Goal: Information Seeking & Learning: Learn about a topic

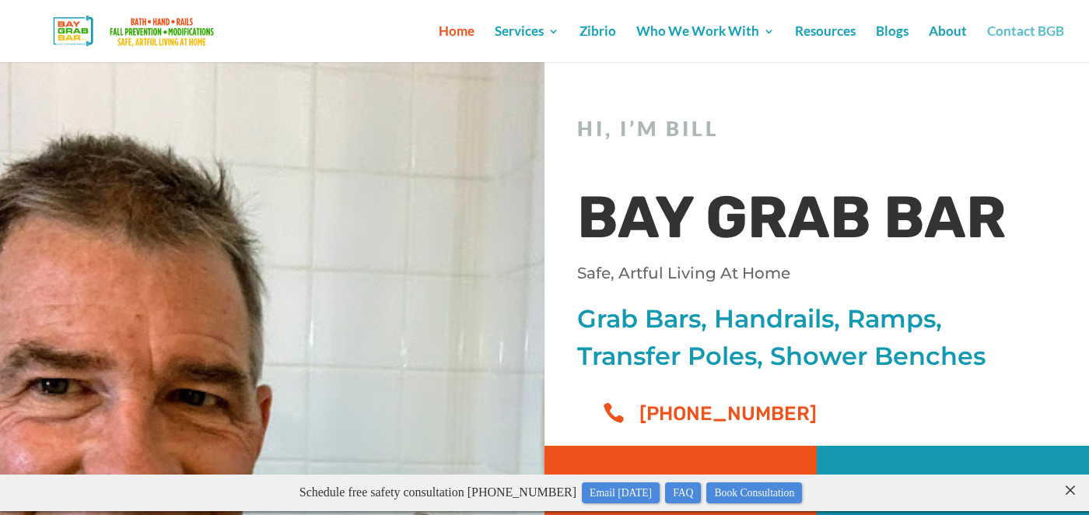
click at [1025, 30] on link "Contact BGB" at bounding box center [1025, 44] width 77 height 37
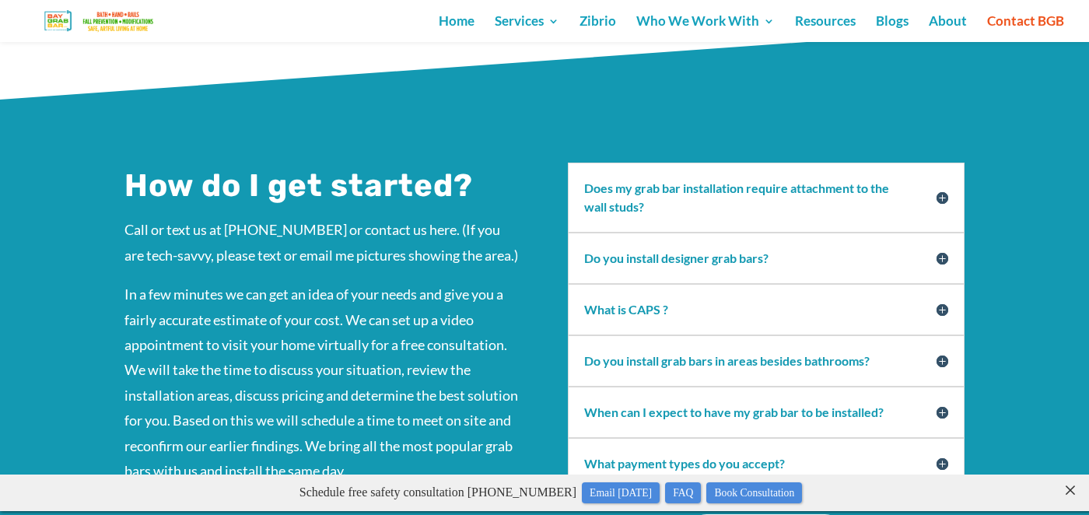
scroll to position [1107, 0]
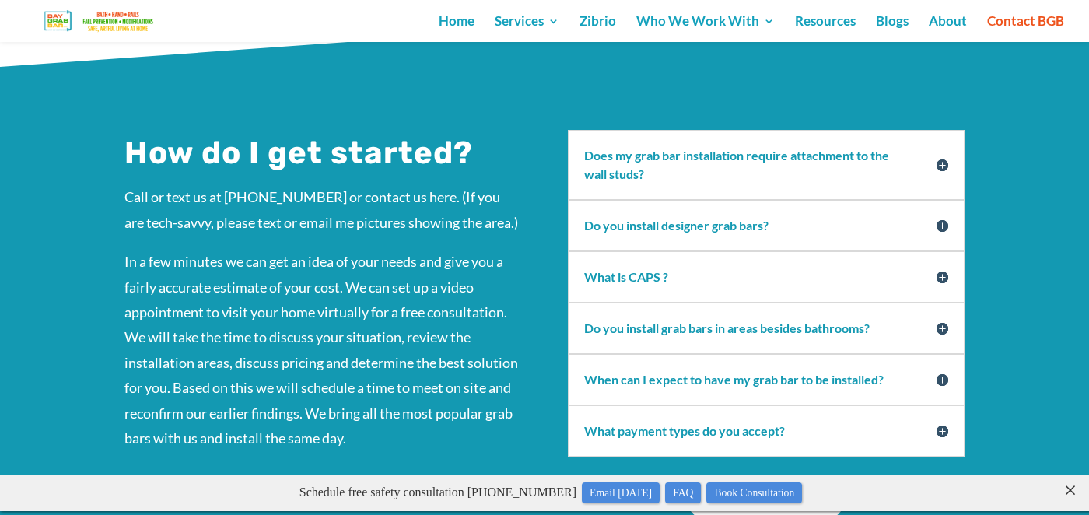
click at [945, 146] on h5 "Does my grab bar installation require attachment to the wall studs?" at bounding box center [766, 164] width 364 height 37
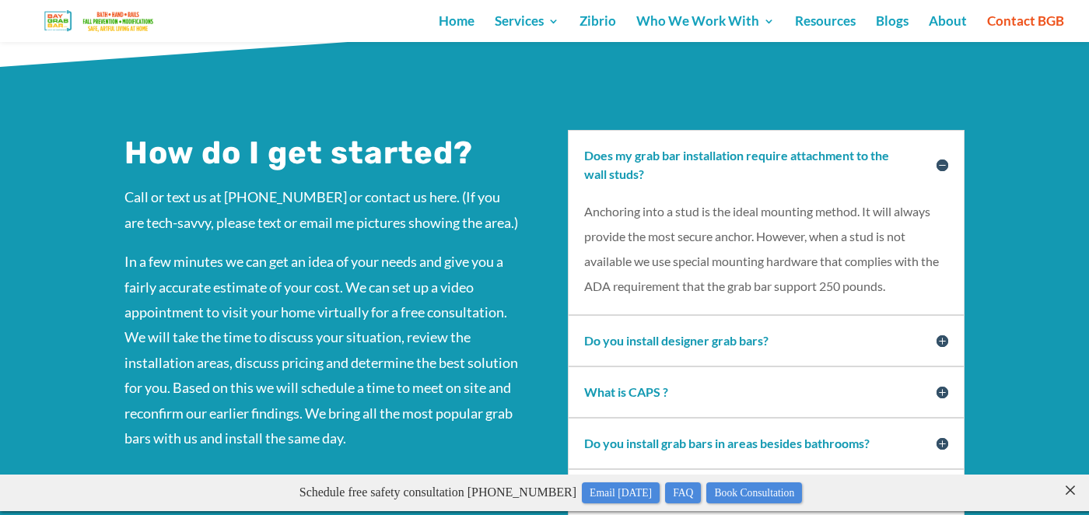
click at [945, 146] on h5 "Does my grab bar installation require attachment to the wall studs?" at bounding box center [766, 164] width 364 height 37
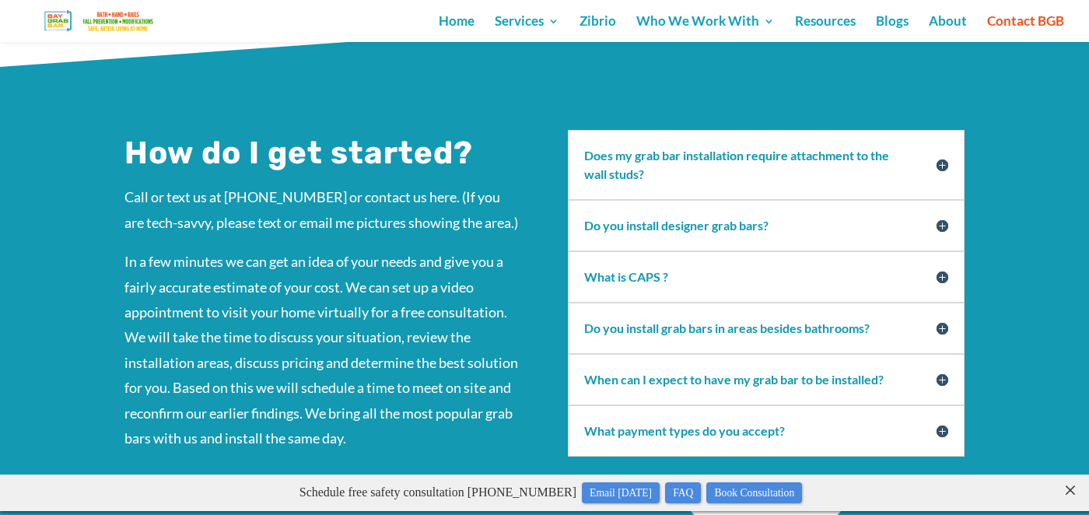
click at [941, 216] on h5 "Do you install designer grab bars?" at bounding box center [766, 225] width 364 height 19
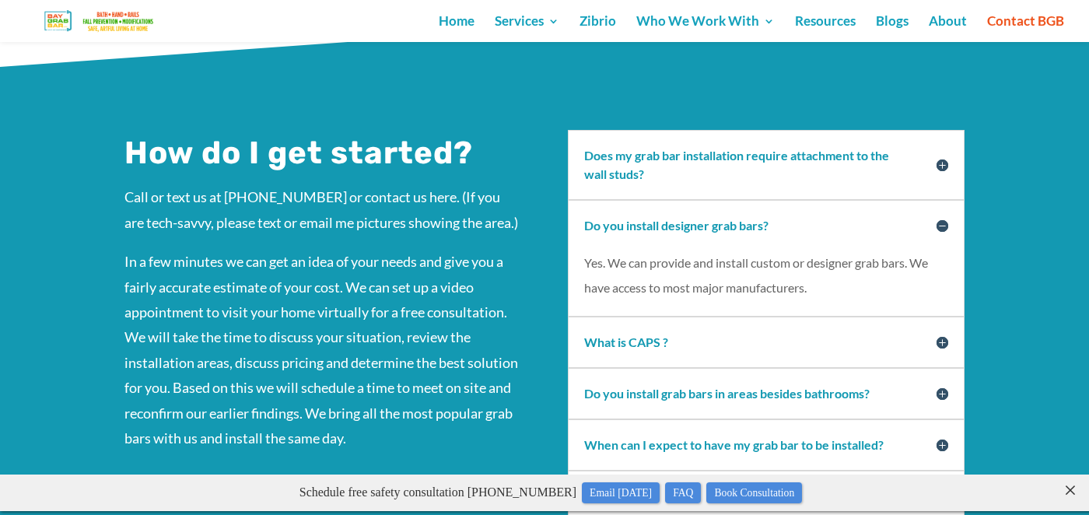
click at [941, 216] on h5 "Do you install designer grab bars?" at bounding box center [766, 225] width 364 height 19
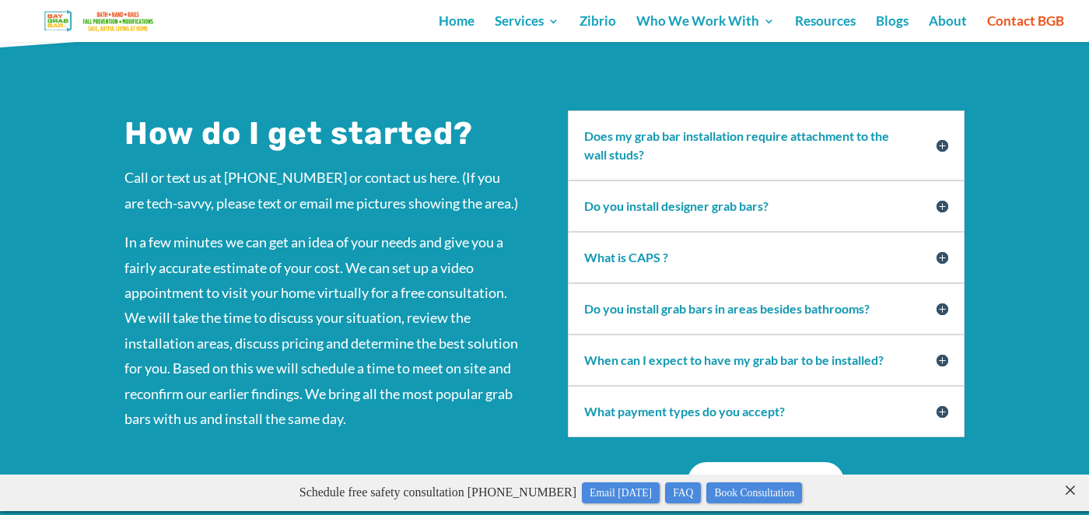
scroll to position [1130, 0]
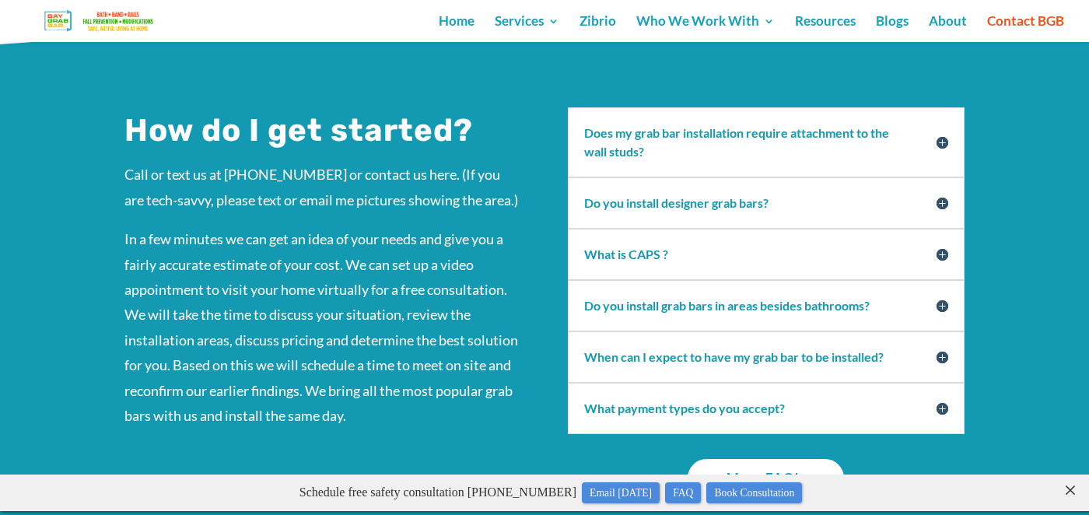
click at [945, 245] on h5 "What is CAPS ?" at bounding box center [766, 254] width 364 height 19
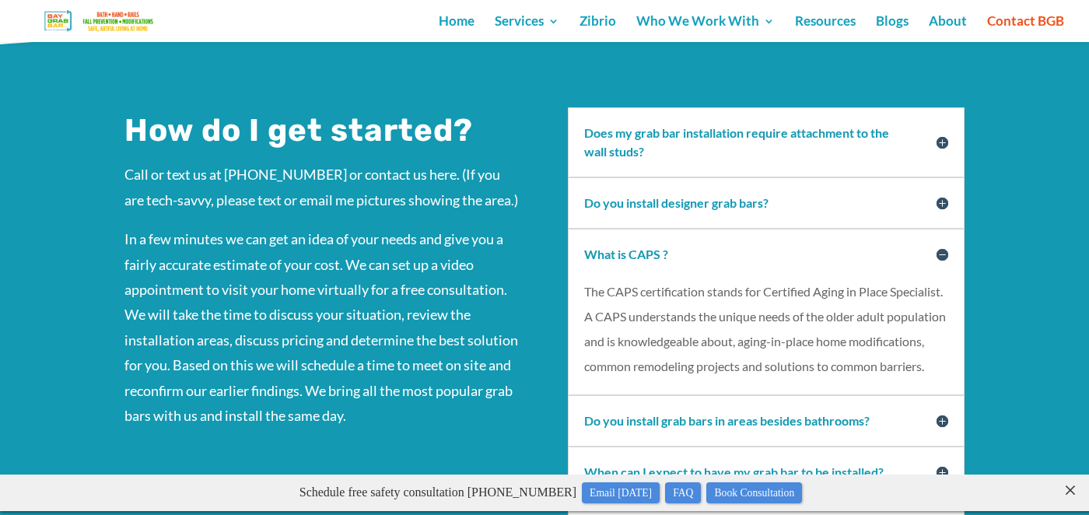
click at [947, 245] on h5 "What is CAPS ?" at bounding box center [766, 254] width 364 height 19
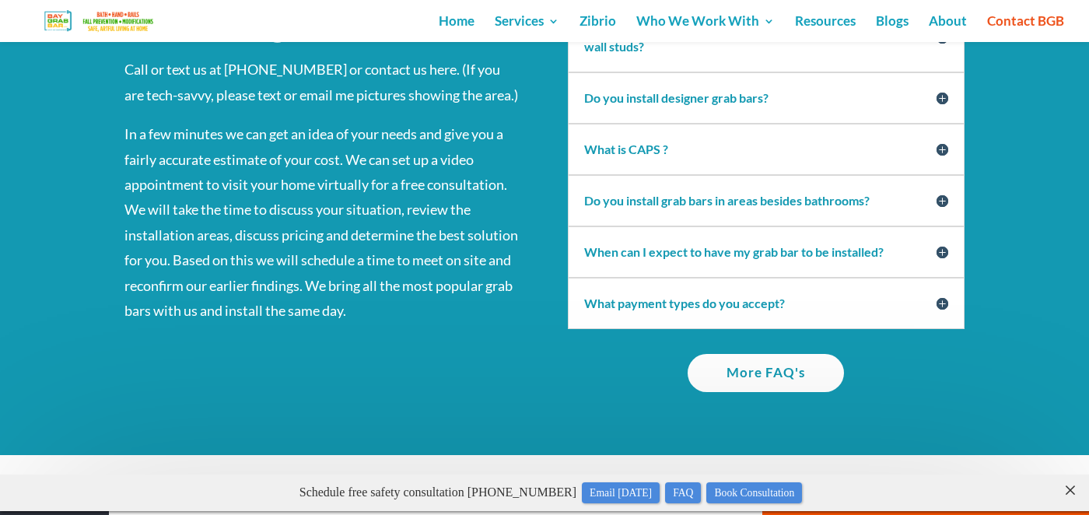
scroll to position [1236, 0]
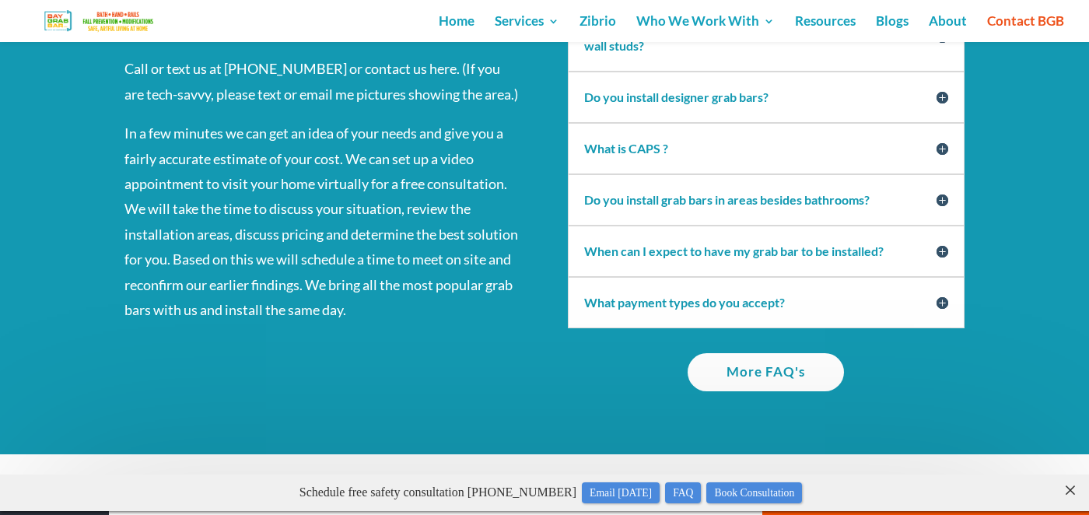
click at [943, 242] on h5 "When can I expect to have my grab bar to be installed?" at bounding box center [766, 251] width 364 height 19
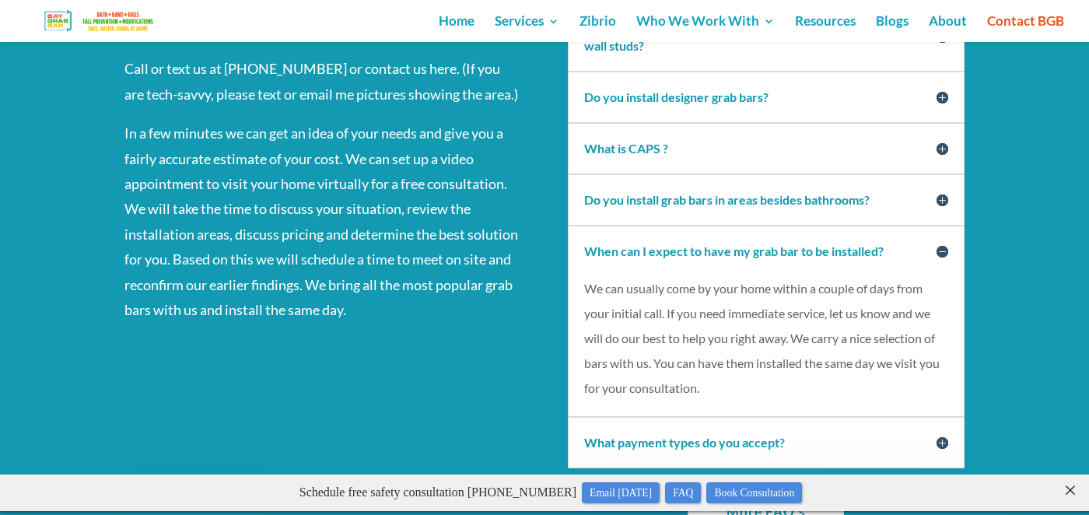
click at [947, 242] on h5 "When can I expect to have my grab bar to be installed?" at bounding box center [766, 251] width 364 height 19
